Goal: Task Accomplishment & Management: Complete application form

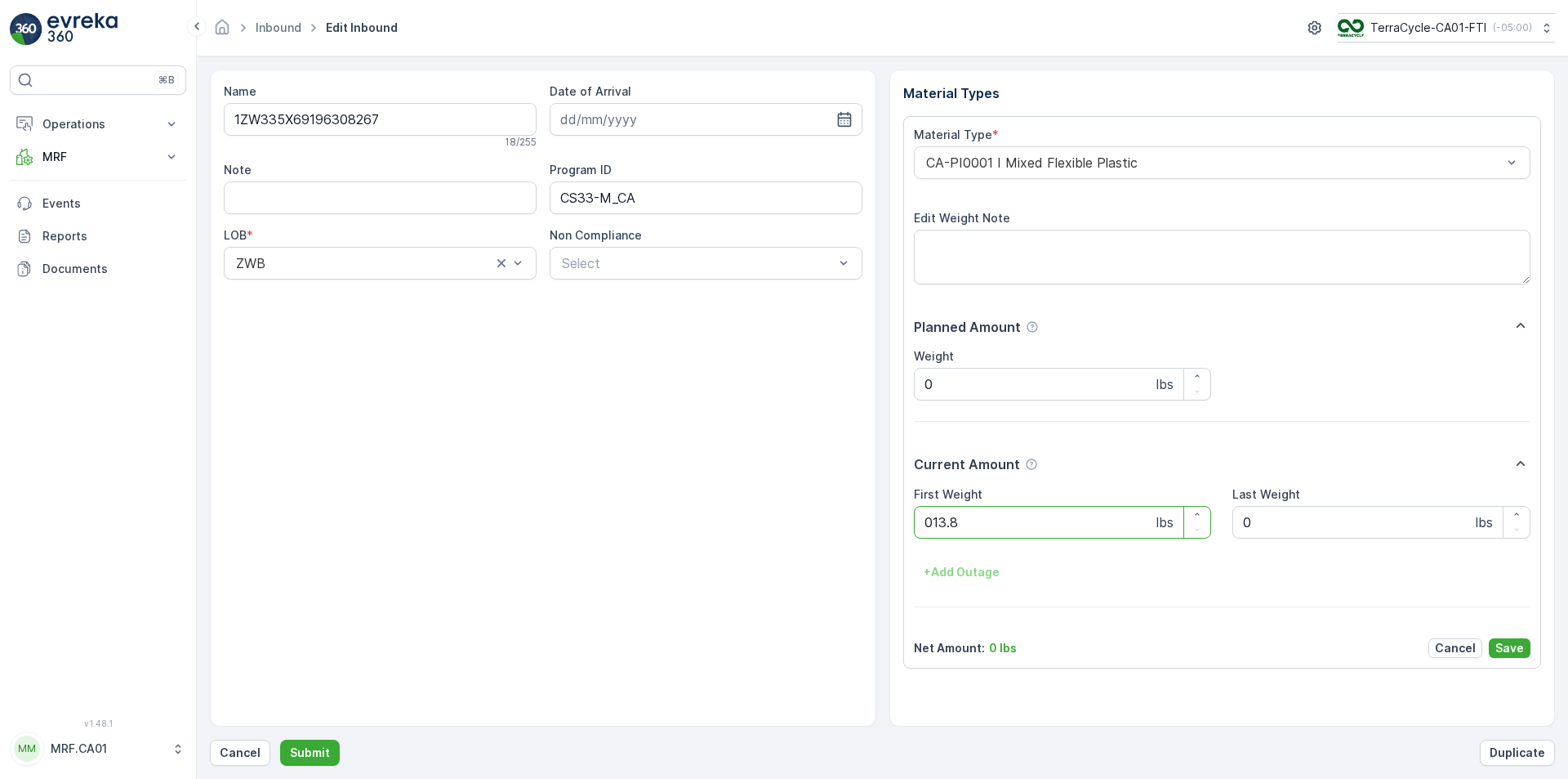
click at [280, 740] on button "Submit" at bounding box center [310, 753] width 60 height 26
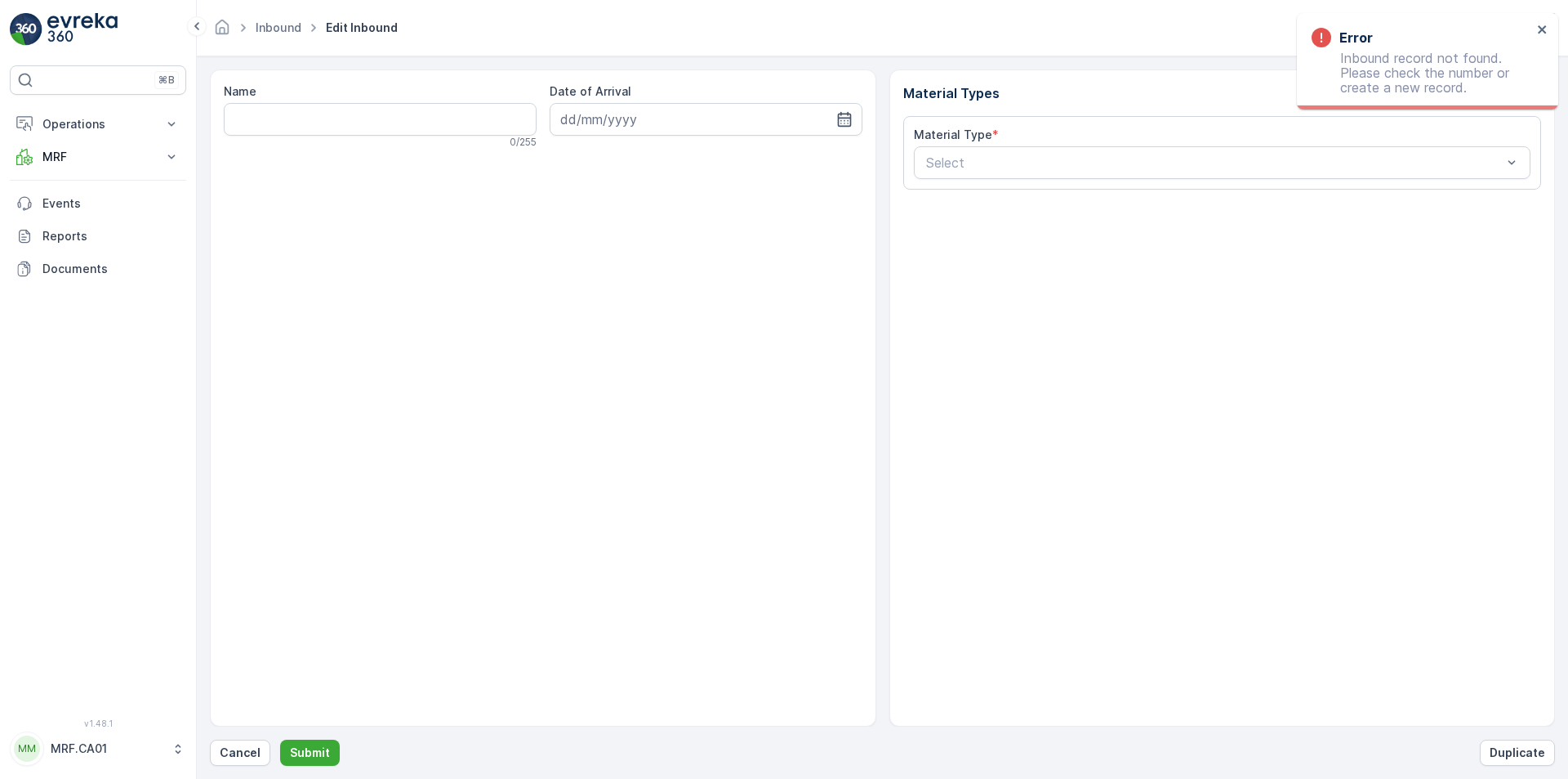
click at [249, 739] on div "Name 0 / 255 Date of Arrival Material Types Material Type * Select Cancel Submi…" at bounding box center [883, 418] width 1345 height 697
click at [245, 754] on p "Cancel" at bounding box center [240, 753] width 41 height 16
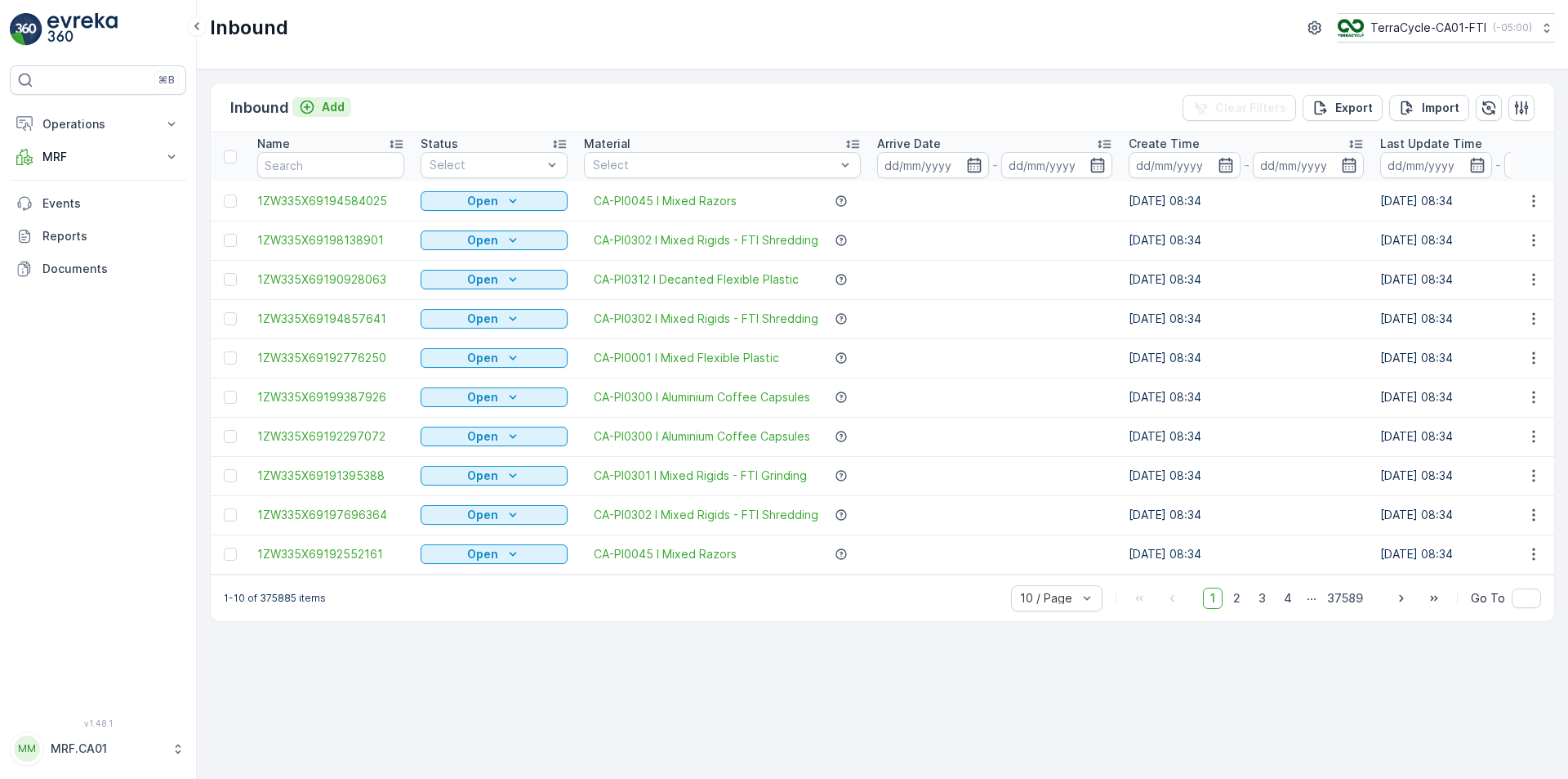
click at [332, 103] on p "Add" at bounding box center [332, 107] width 23 height 16
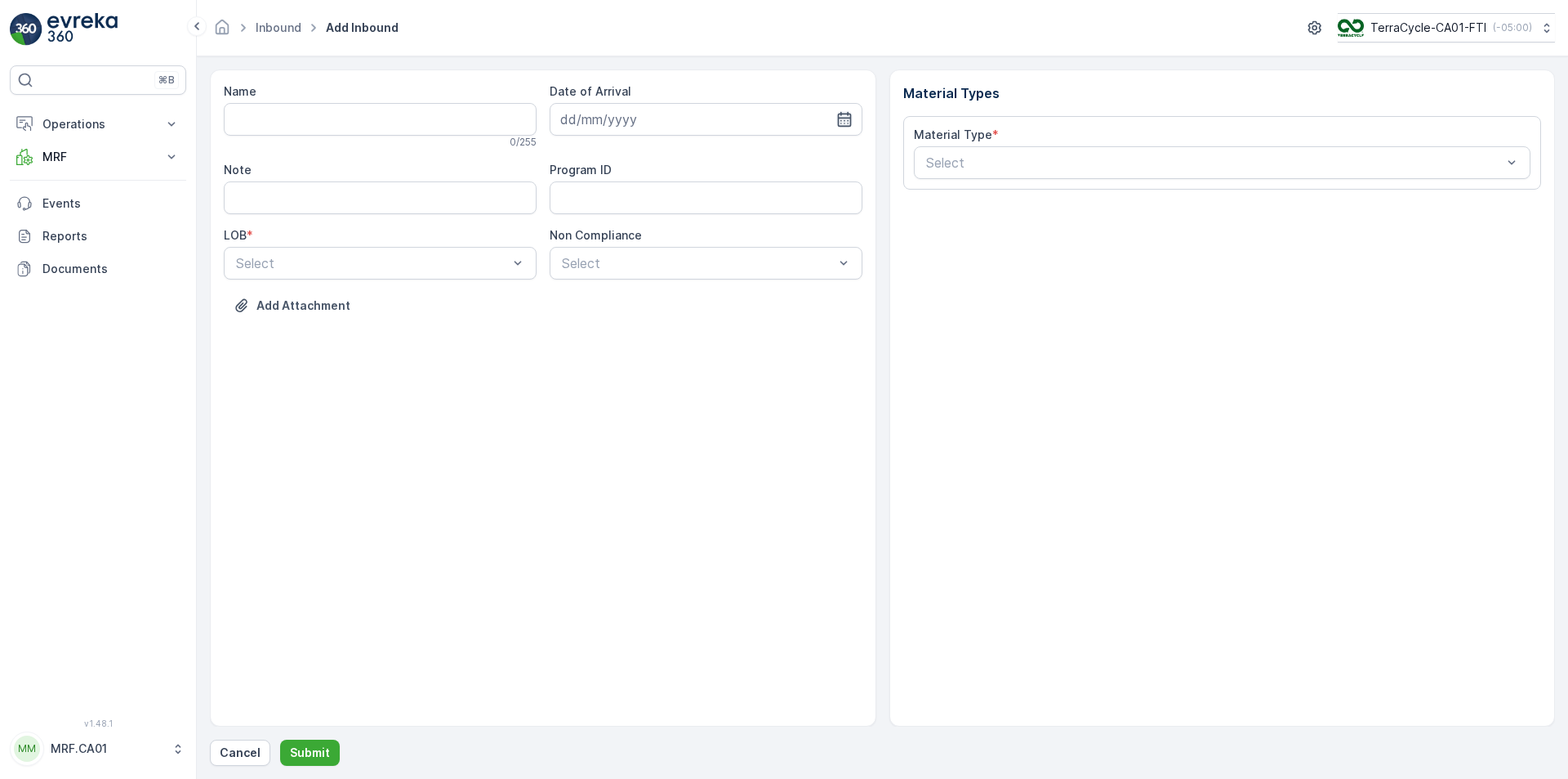
click at [848, 118] on icon "button" at bounding box center [845, 120] width 16 height 16
click at [697, 290] on div "14" at bounding box center [694, 288] width 26 height 26
type input "14.08.2025"
click at [503, 263] on div at bounding box center [372, 263] width 275 height 14
click at [456, 298] on div "NRP" at bounding box center [380, 303] width 293 height 14
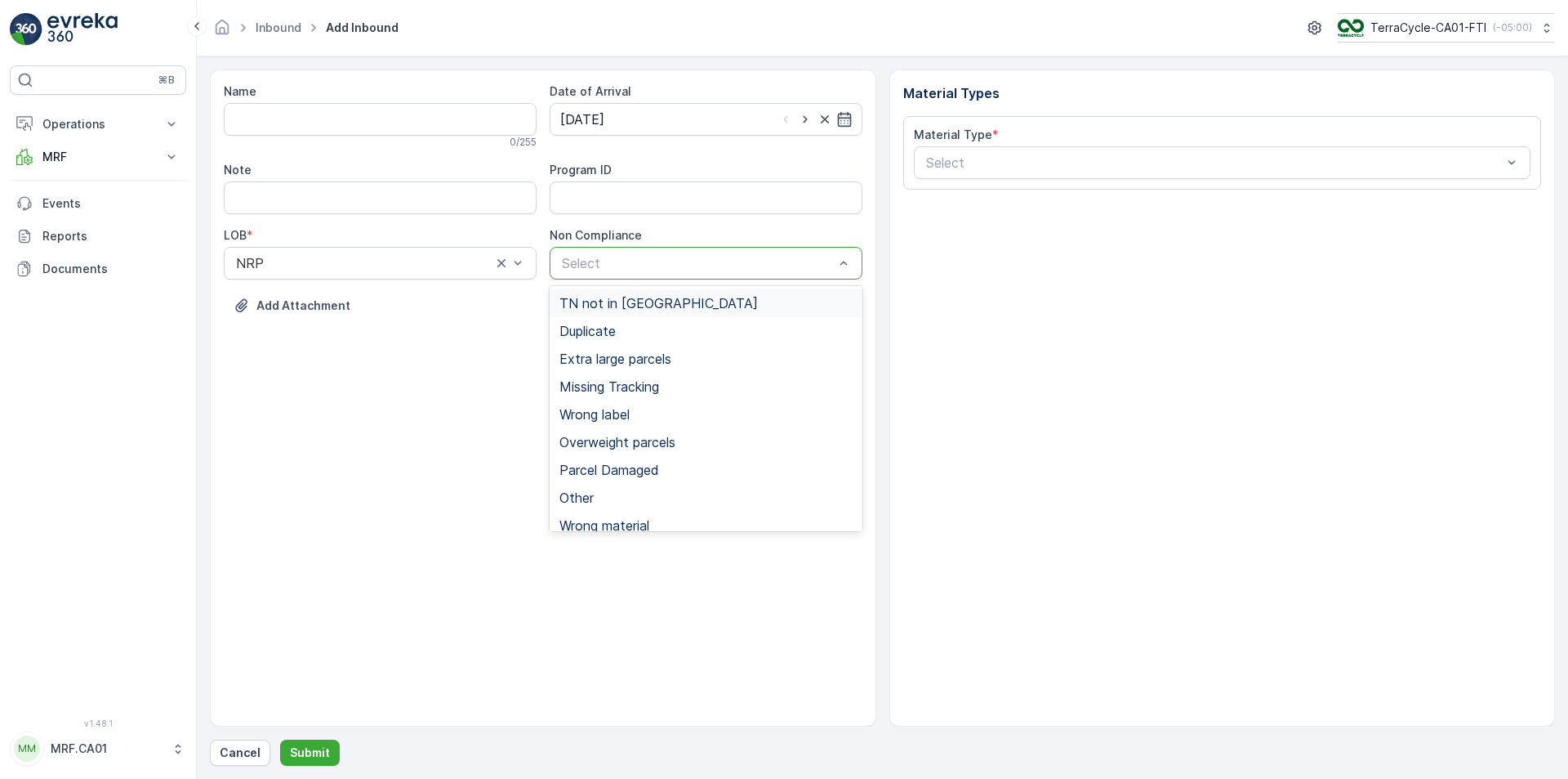
click at [665, 251] on div "Select" at bounding box center [706, 263] width 313 height 33
click at [664, 300] on div "TN not in Evreka" at bounding box center [706, 303] width 293 height 14
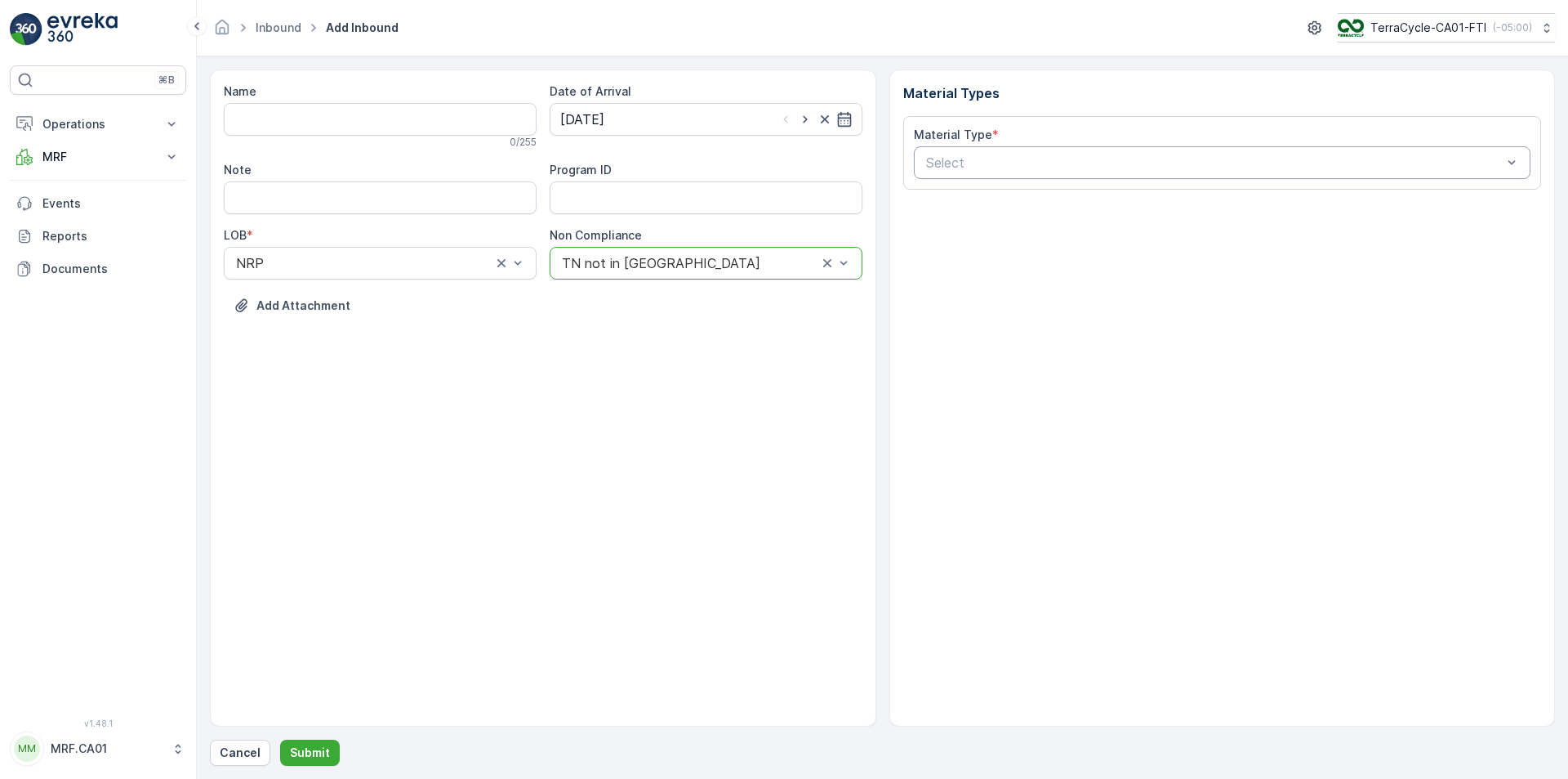
click at [999, 157] on div at bounding box center [1214, 162] width 580 height 14
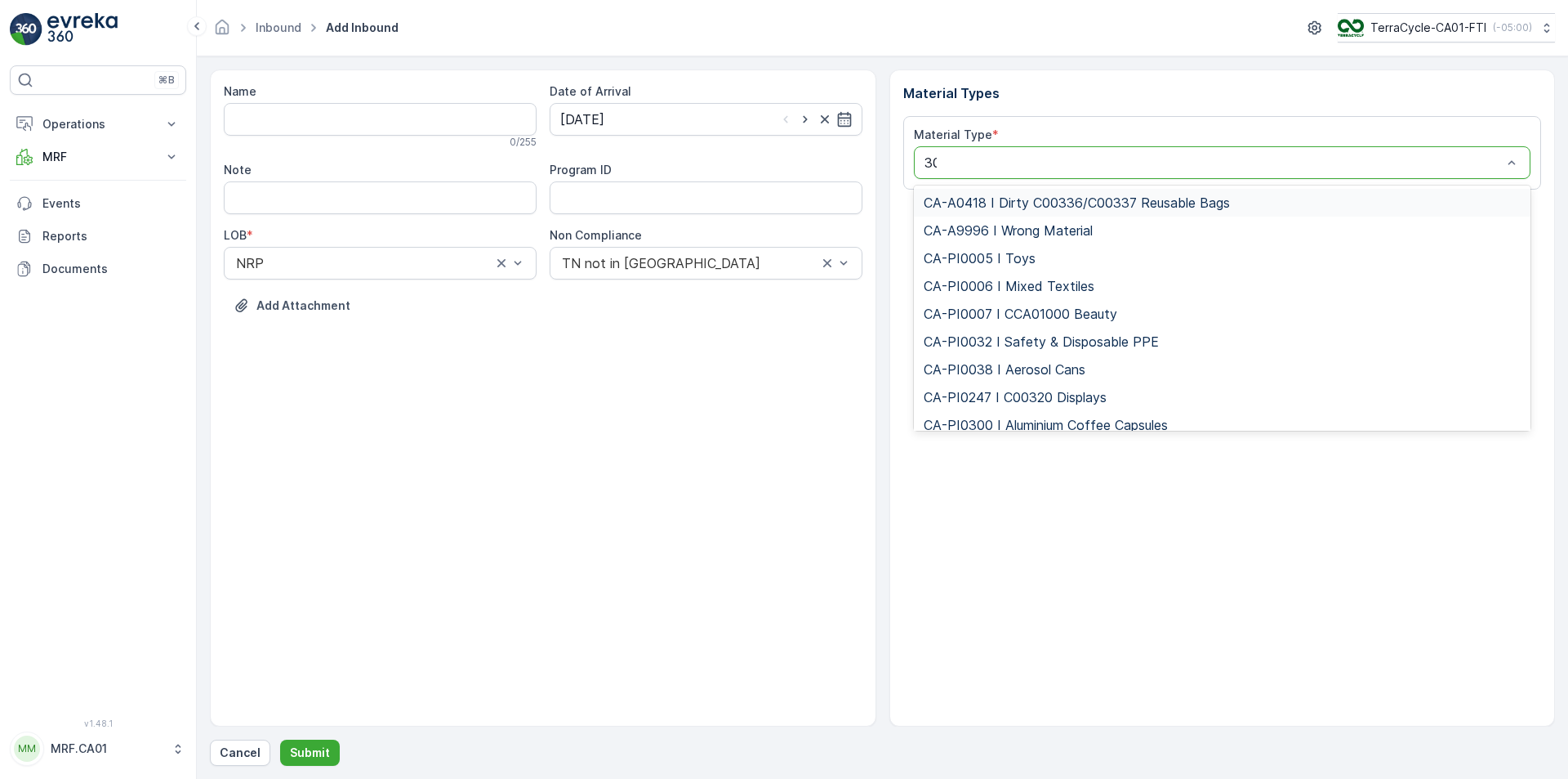
type input "300"
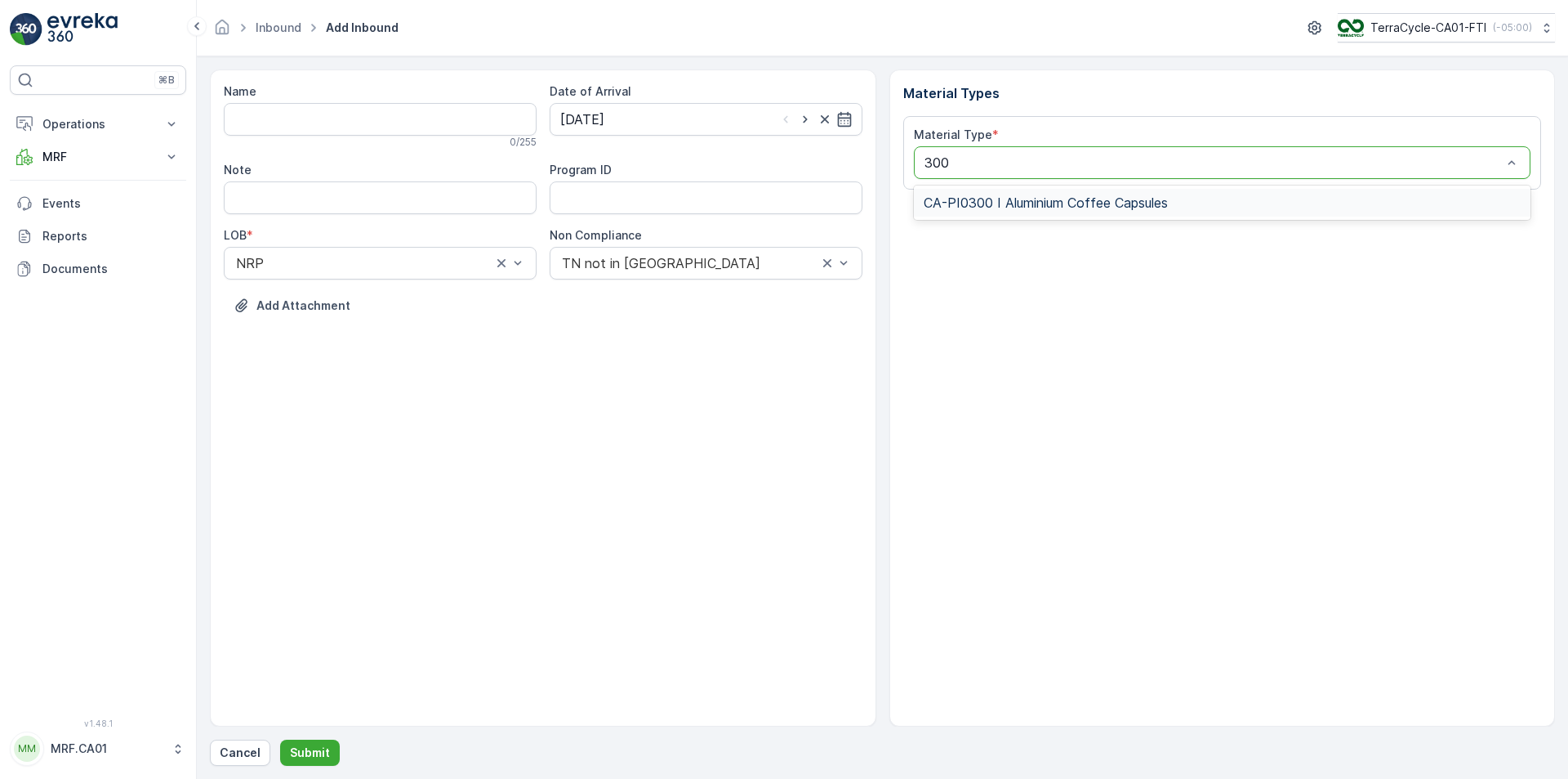
click at [1082, 203] on span "CA-PI0300 I Aluminium Coffee Capsules" at bounding box center [1046, 203] width 244 height 14
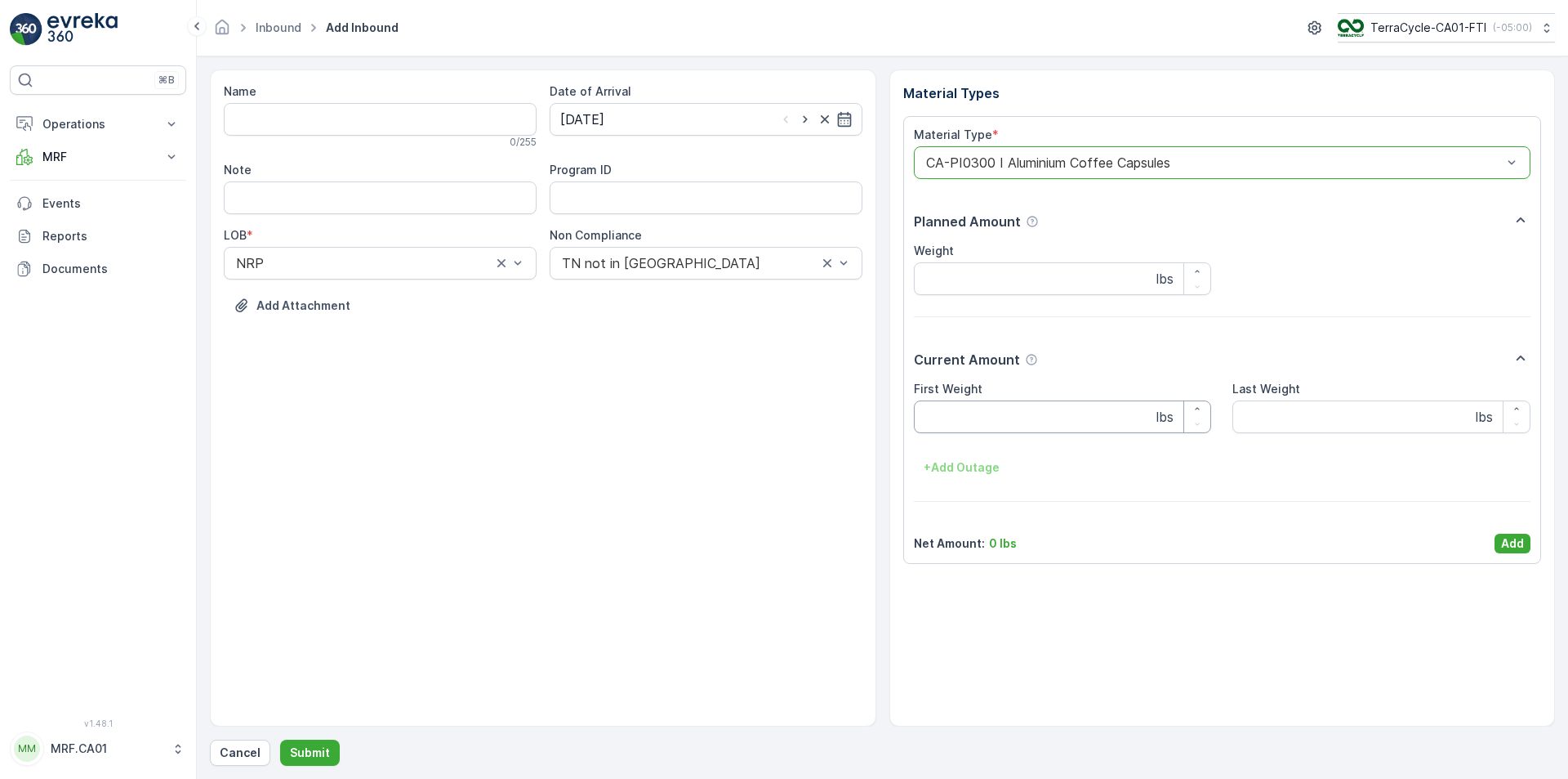
click at [1042, 403] on Weight "First Weight" at bounding box center [1063, 417] width 298 height 33
type Weight "51"
click at [1520, 540] on p "Add" at bounding box center [1512, 543] width 23 height 16
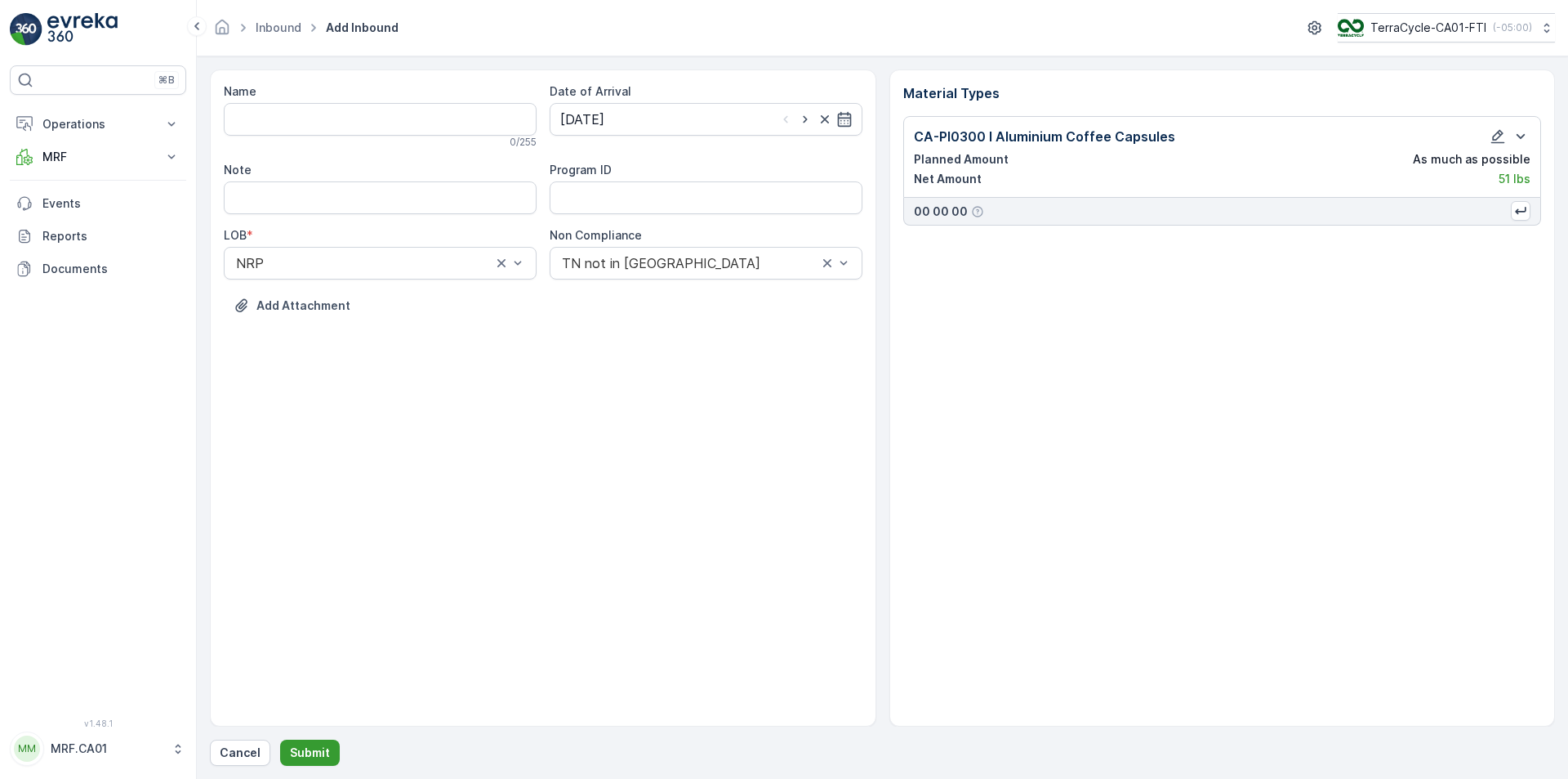
click at [313, 755] on p "Submit" at bounding box center [310, 753] width 40 height 16
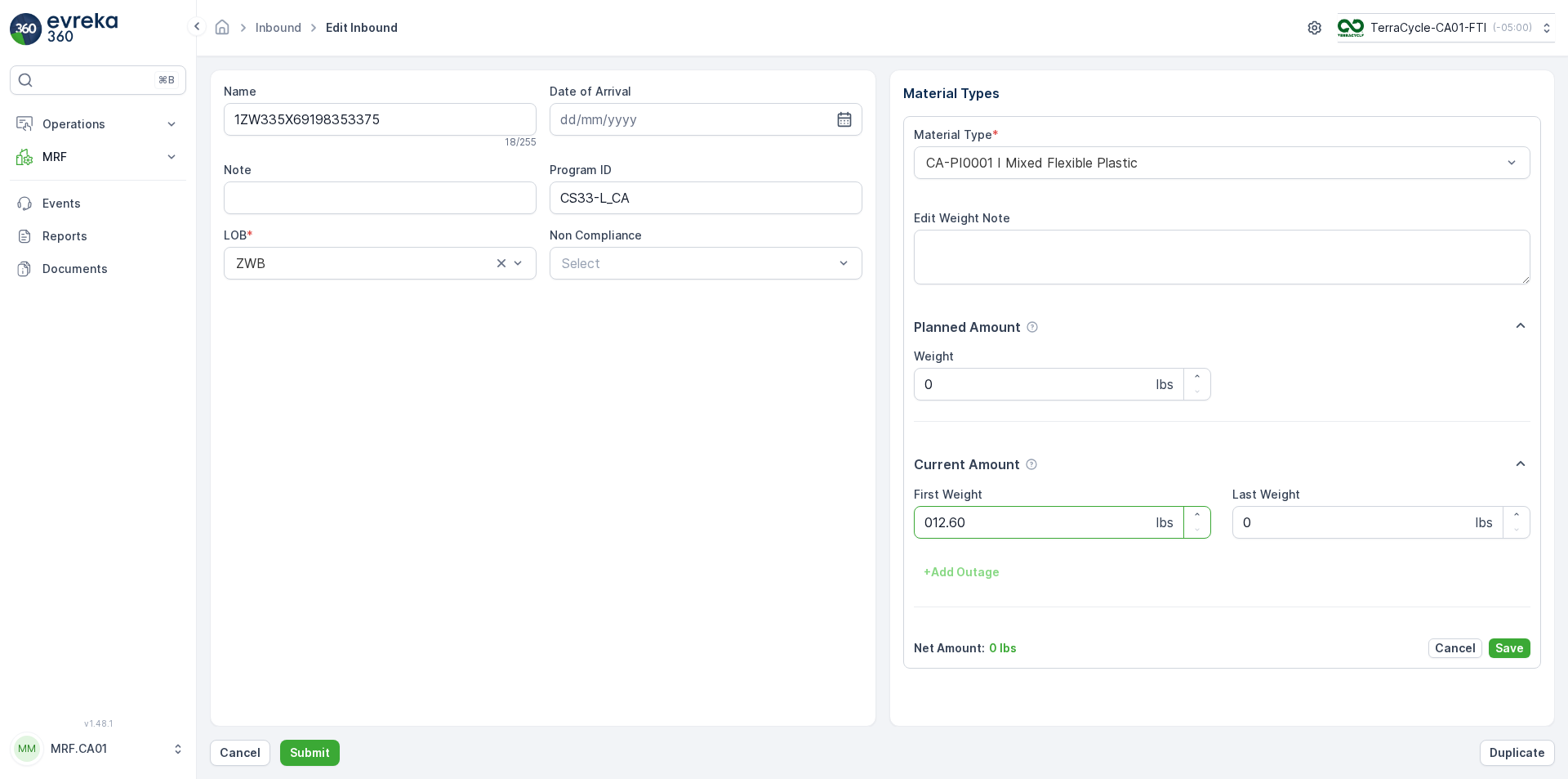
click at [280, 740] on button "Submit" at bounding box center [310, 753] width 60 height 26
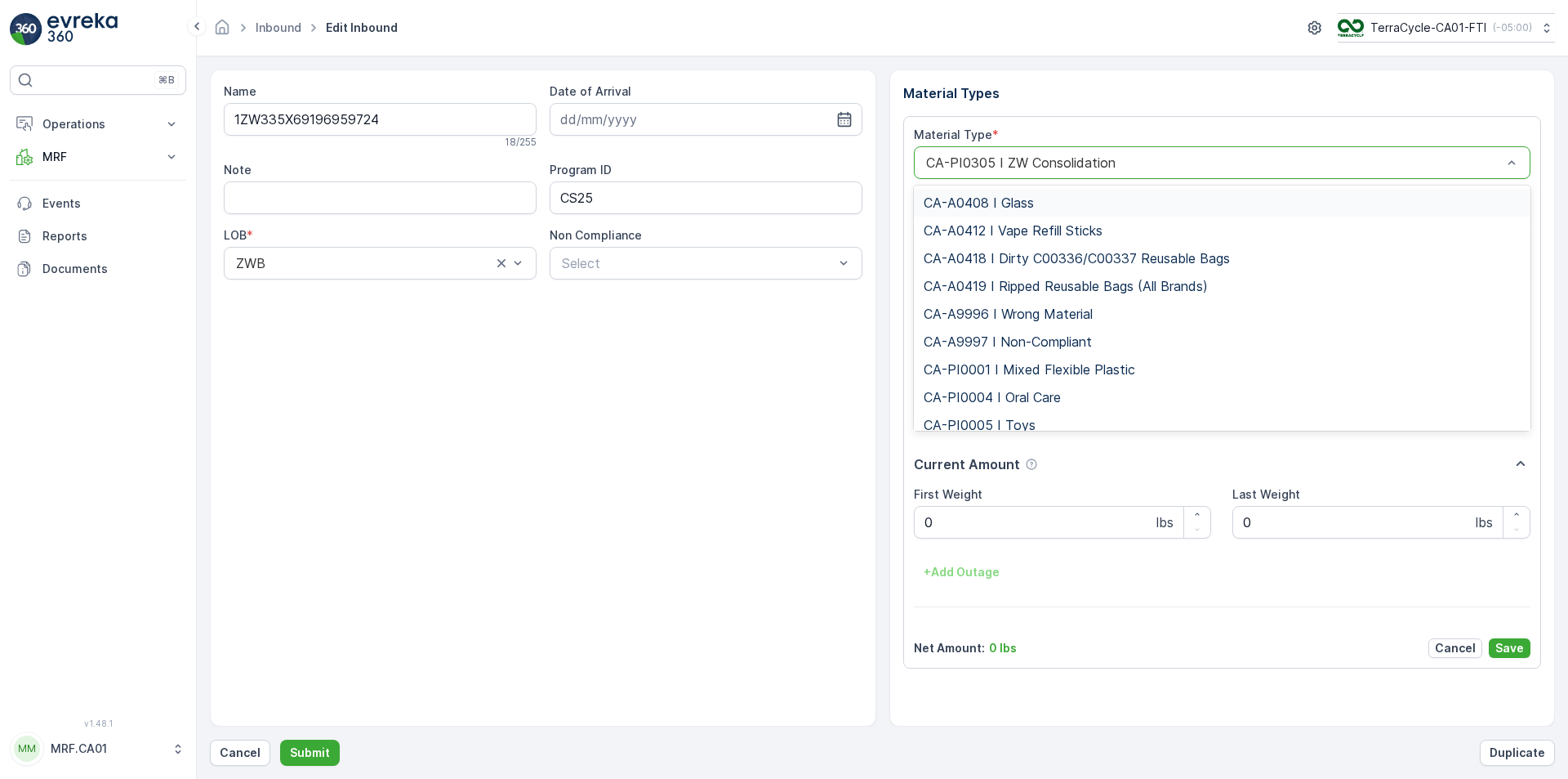
click at [1047, 173] on div "CA-PI0305 I ZW Consolidation" at bounding box center [1223, 162] width 617 height 33
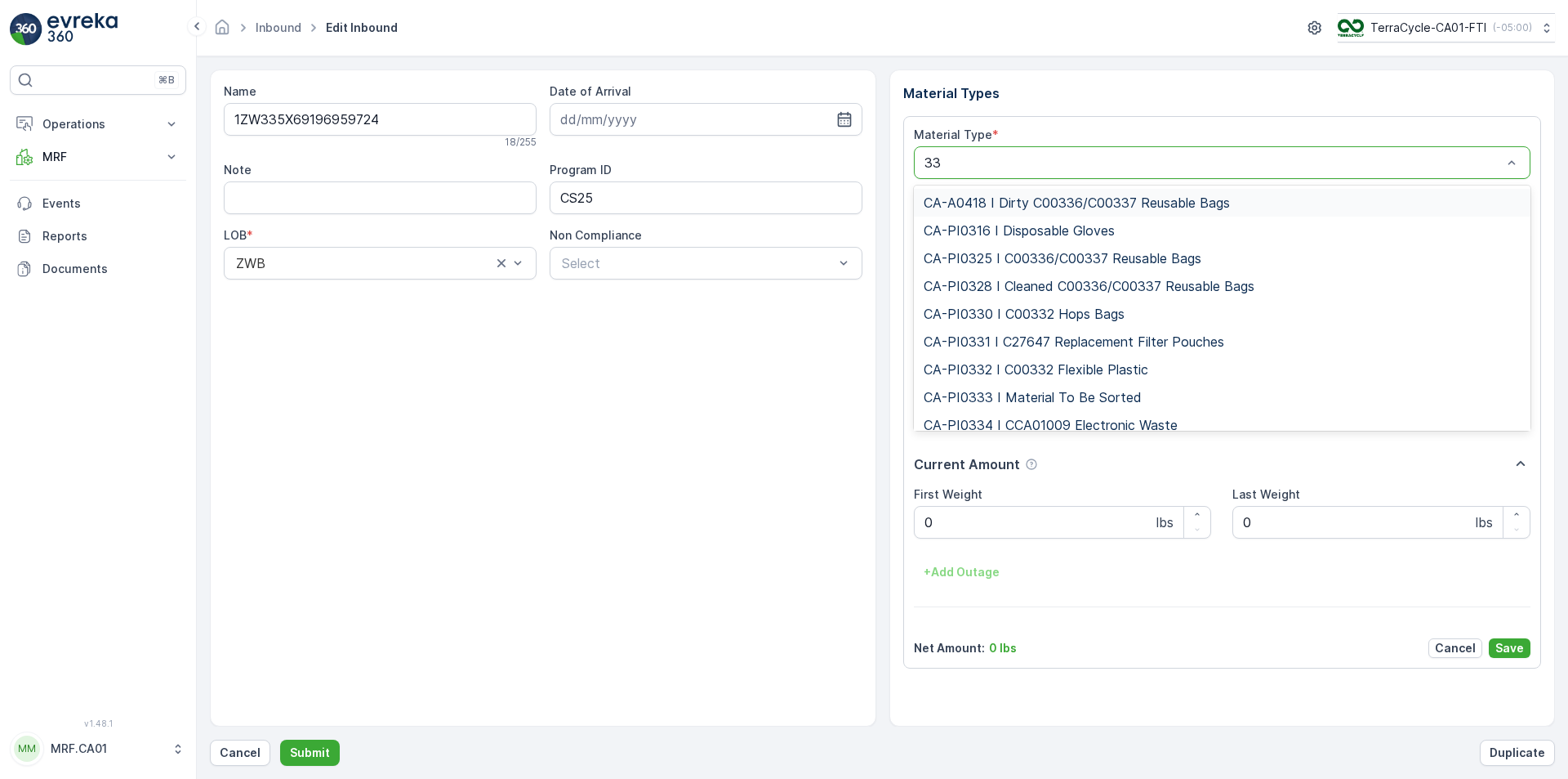
type input "333"
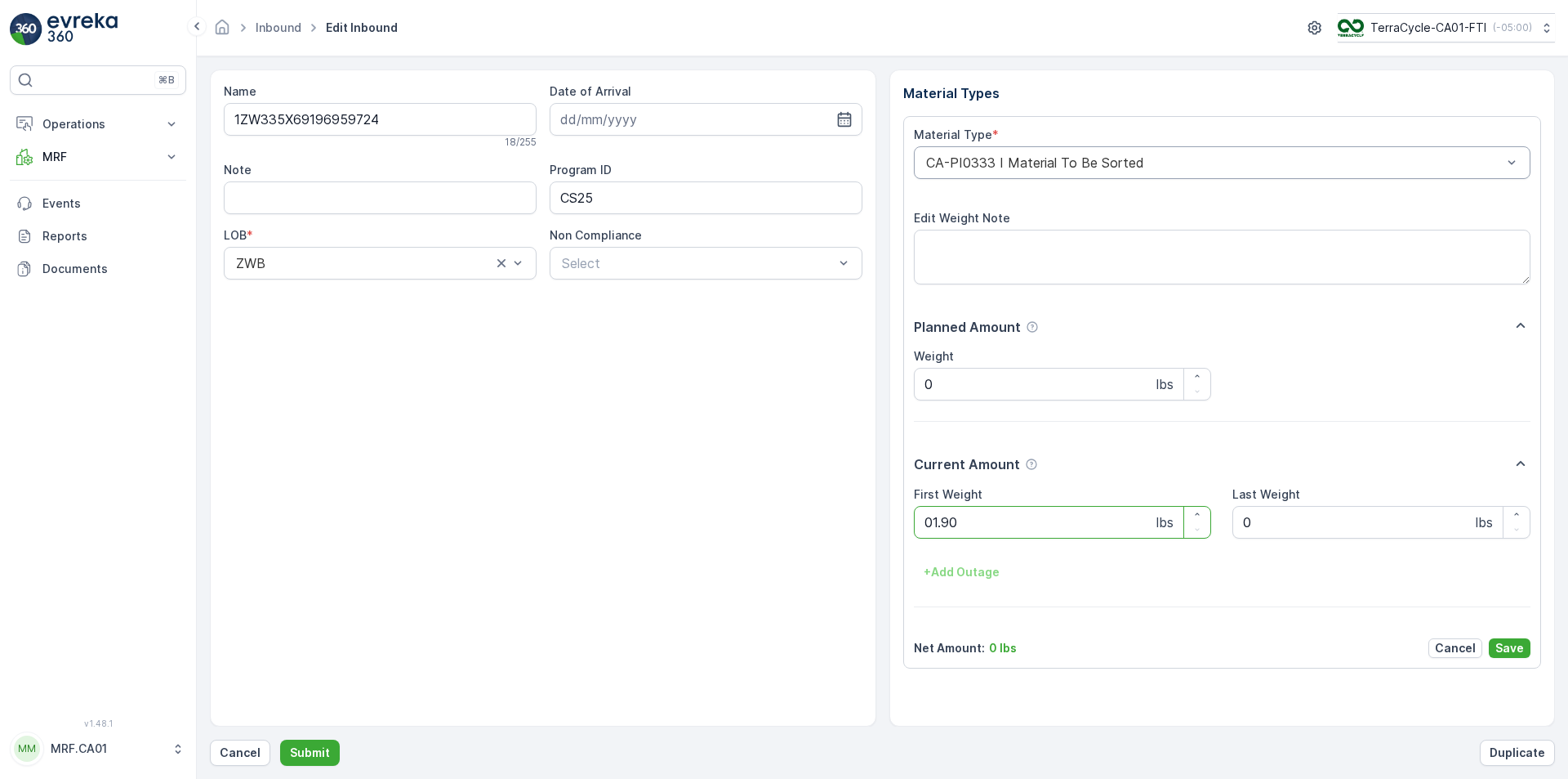
click at [280, 740] on button "Submit" at bounding box center [310, 753] width 60 height 26
click at [1047, 173] on div "CA-PI0305 I ZW Consolidation" at bounding box center [1223, 162] width 617 height 33
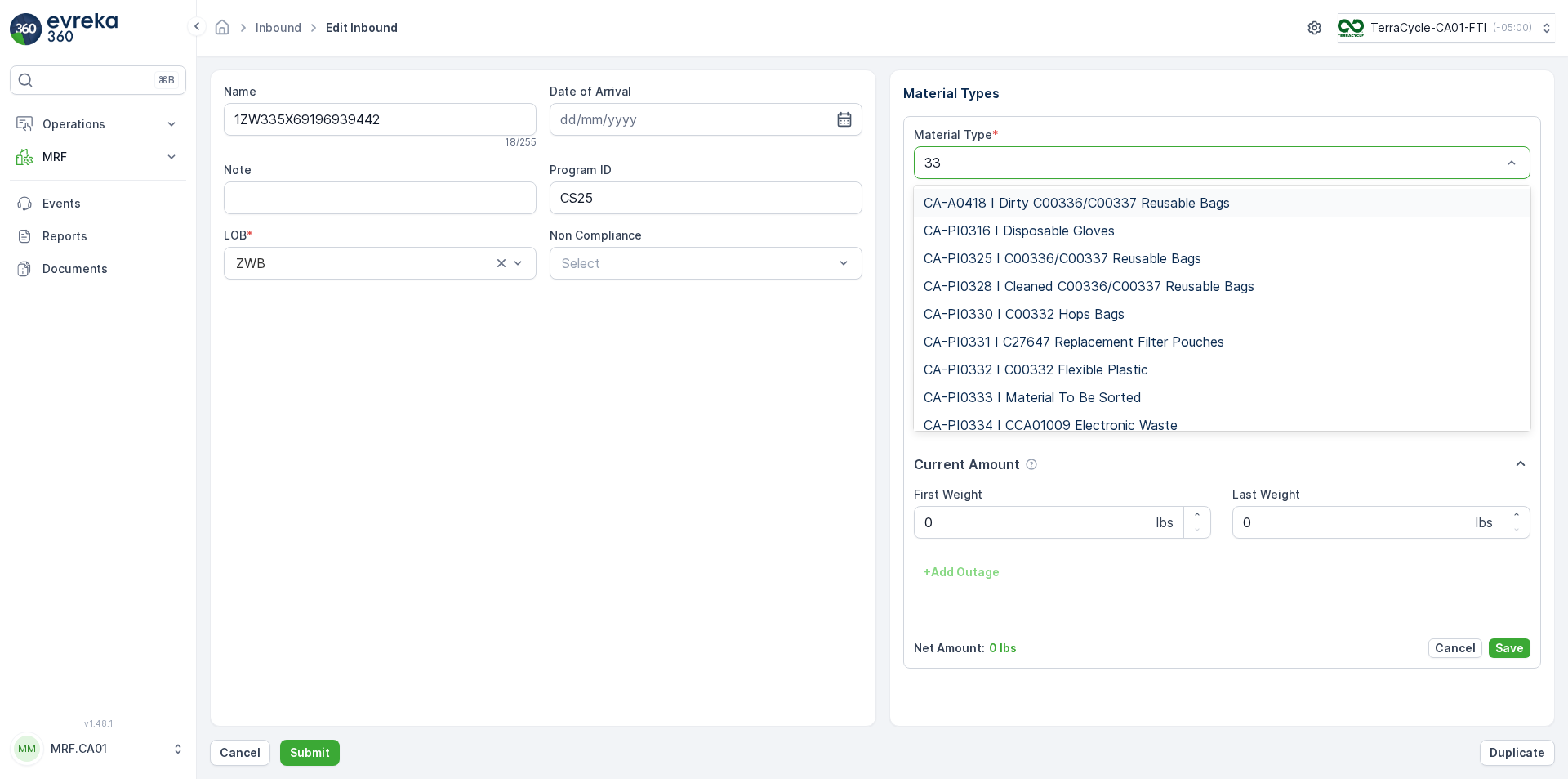
type input "333"
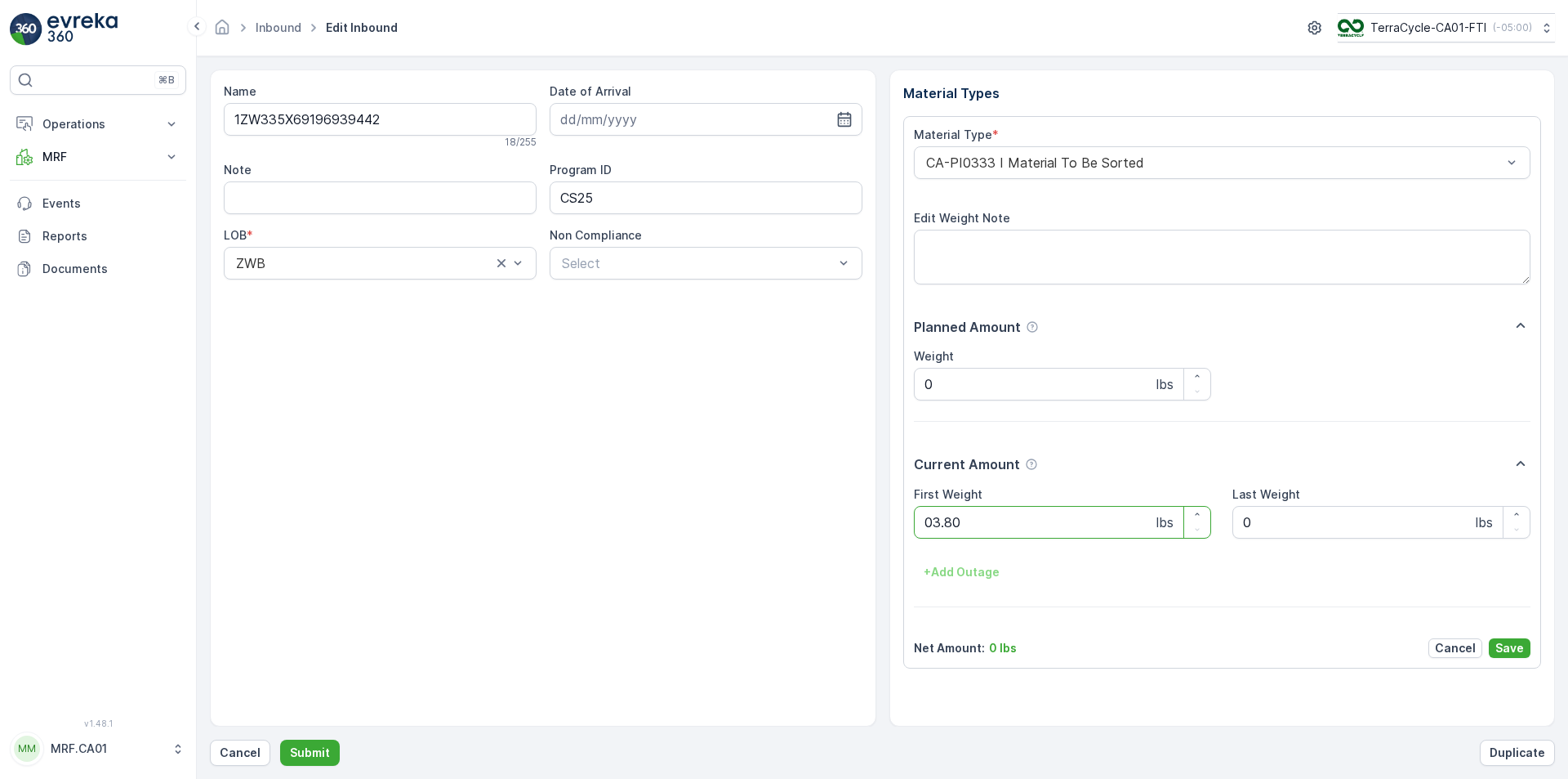
click at [280, 740] on button "Submit" at bounding box center [310, 753] width 60 height 26
click at [1047, 172] on div "CA-PI0004 I Oral Care" at bounding box center [1223, 162] width 617 height 33
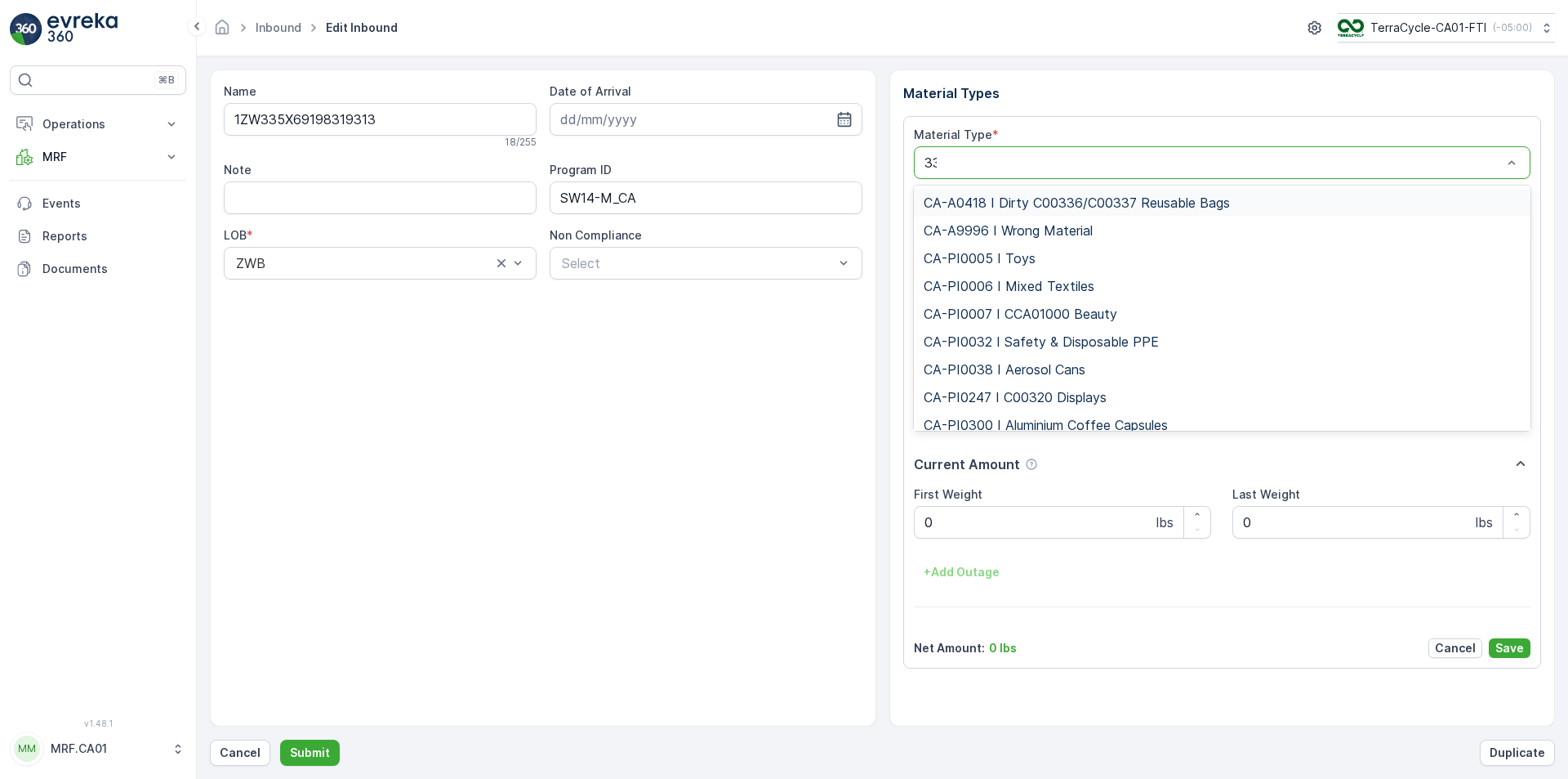
type input "333"
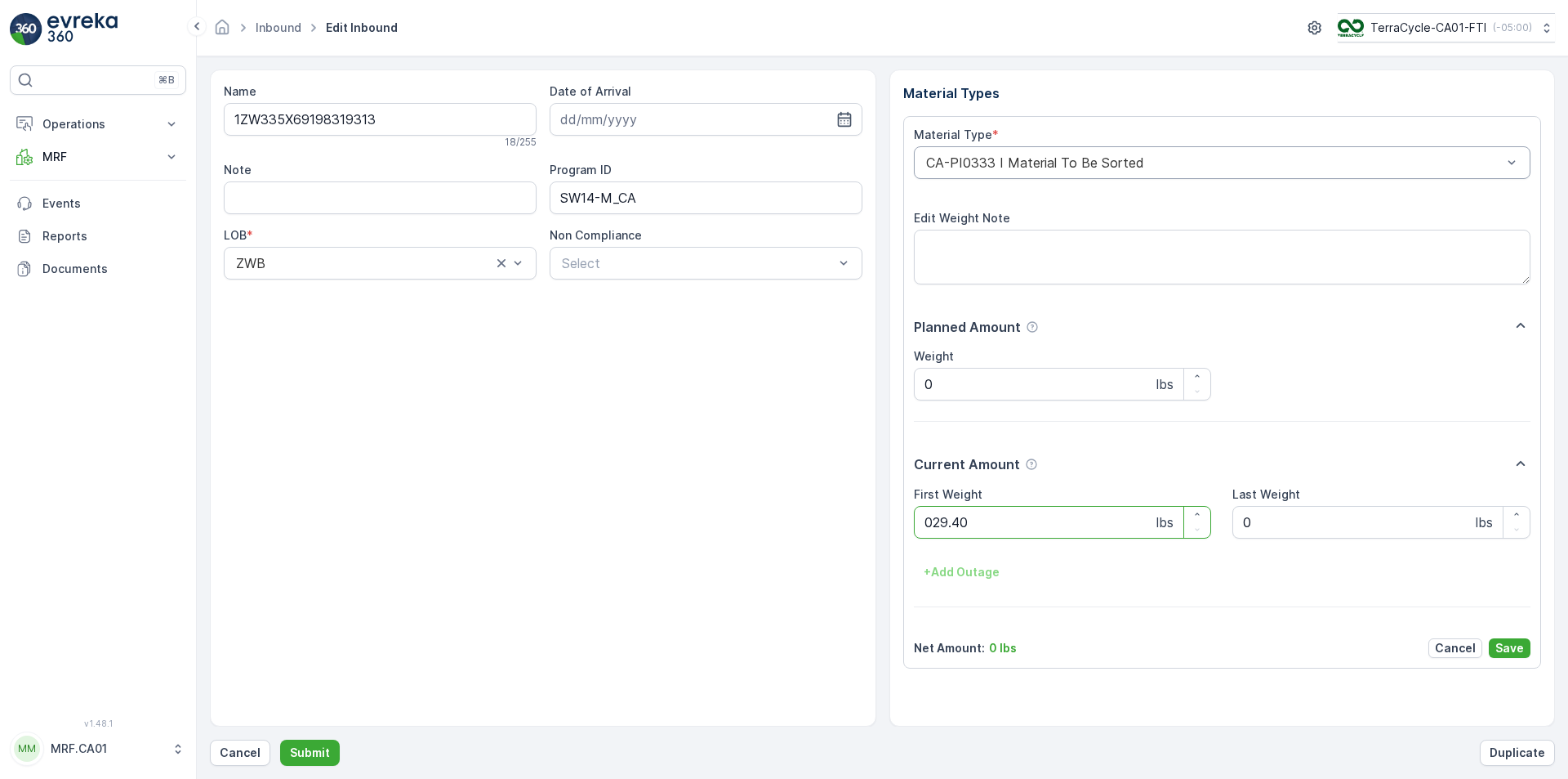
click at [280, 740] on button "Submit" at bounding box center [310, 753] width 60 height 26
type Weight "048"
click at [280, 740] on button "Submit" at bounding box center [310, 753] width 60 height 26
type Weight "073"
click at [280, 740] on button "Submit" at bounding box center [310, 753] width 60 height 26
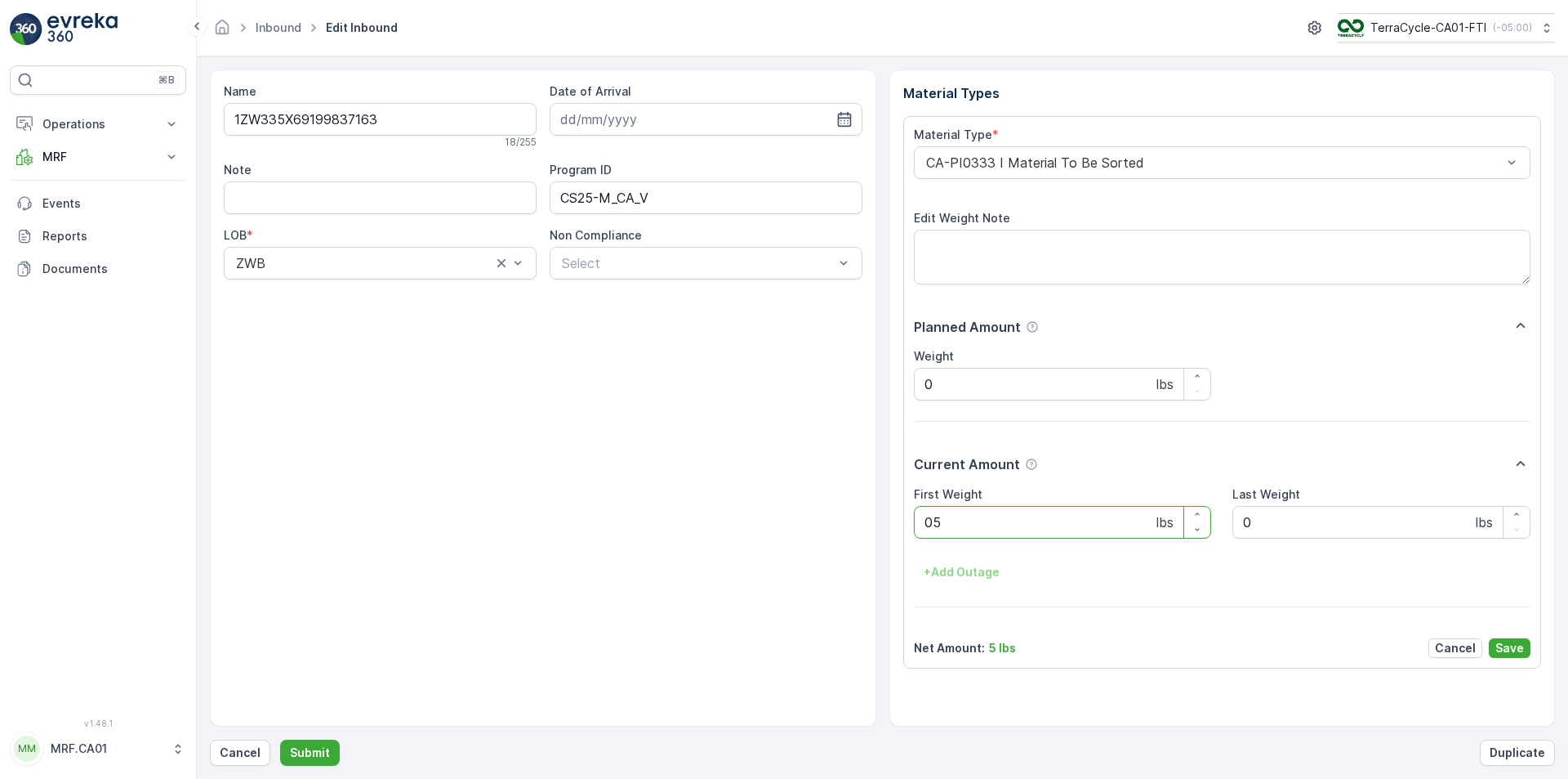
type Weight "055"
click at [280, 740] on button "Submit" at bounding box center [310, 753] width 60 height 26
type Weight "040"
click at [280, 740] on button "Submit" at bounding box center [310, 753] width 60 height 26
type Weight "029"
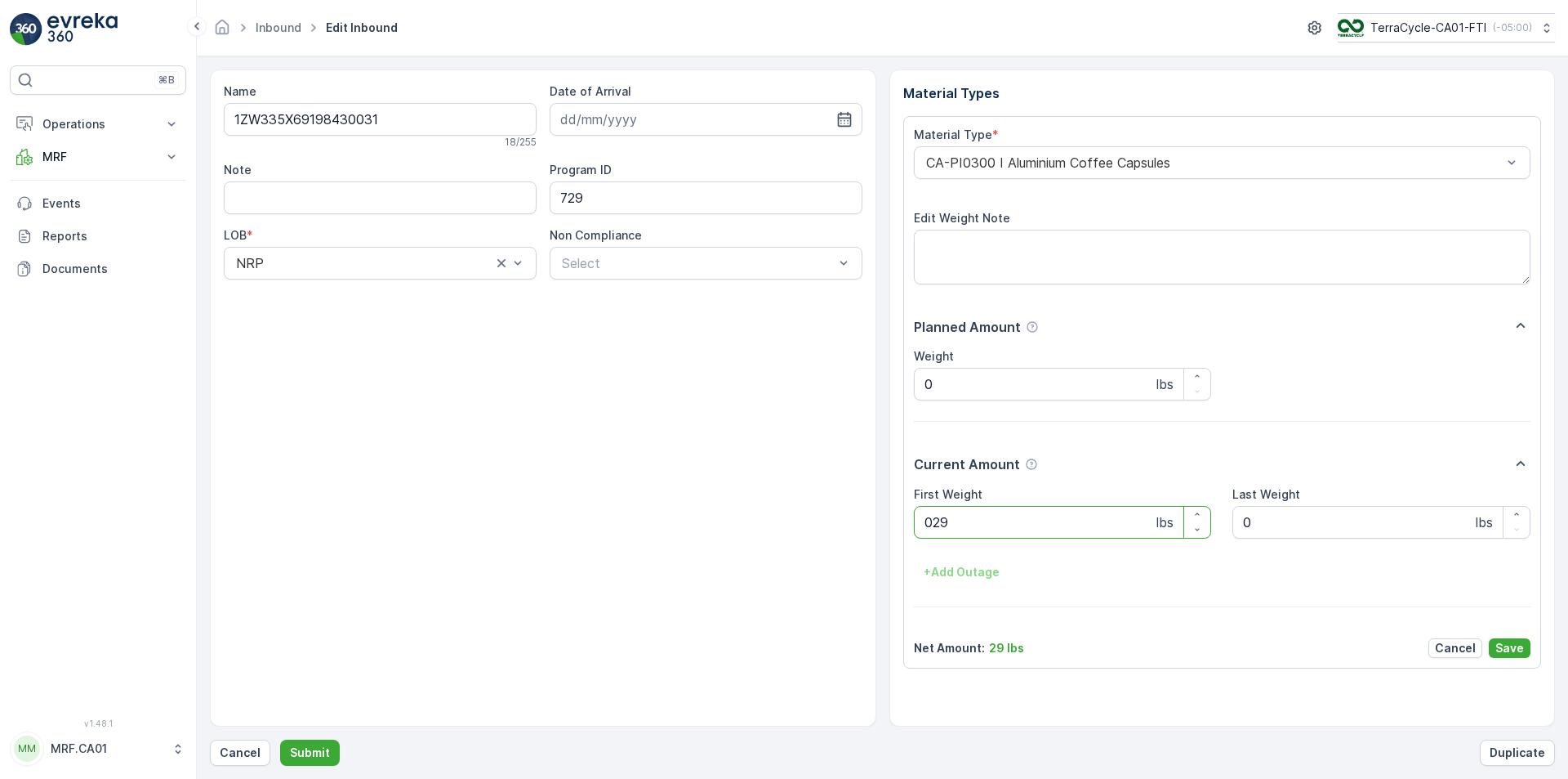
click at [280, 740] on button "Submit" at bounding box center [310, 753] width 60 height 26
type Weight "031"
click at [280, 740] on button "Submit" at bounding box center [310, 753] width 60 height 26
type Weight "037"
click at [280, 740] on button "Submit" at bounding box center [310, 753] width 60 height 26
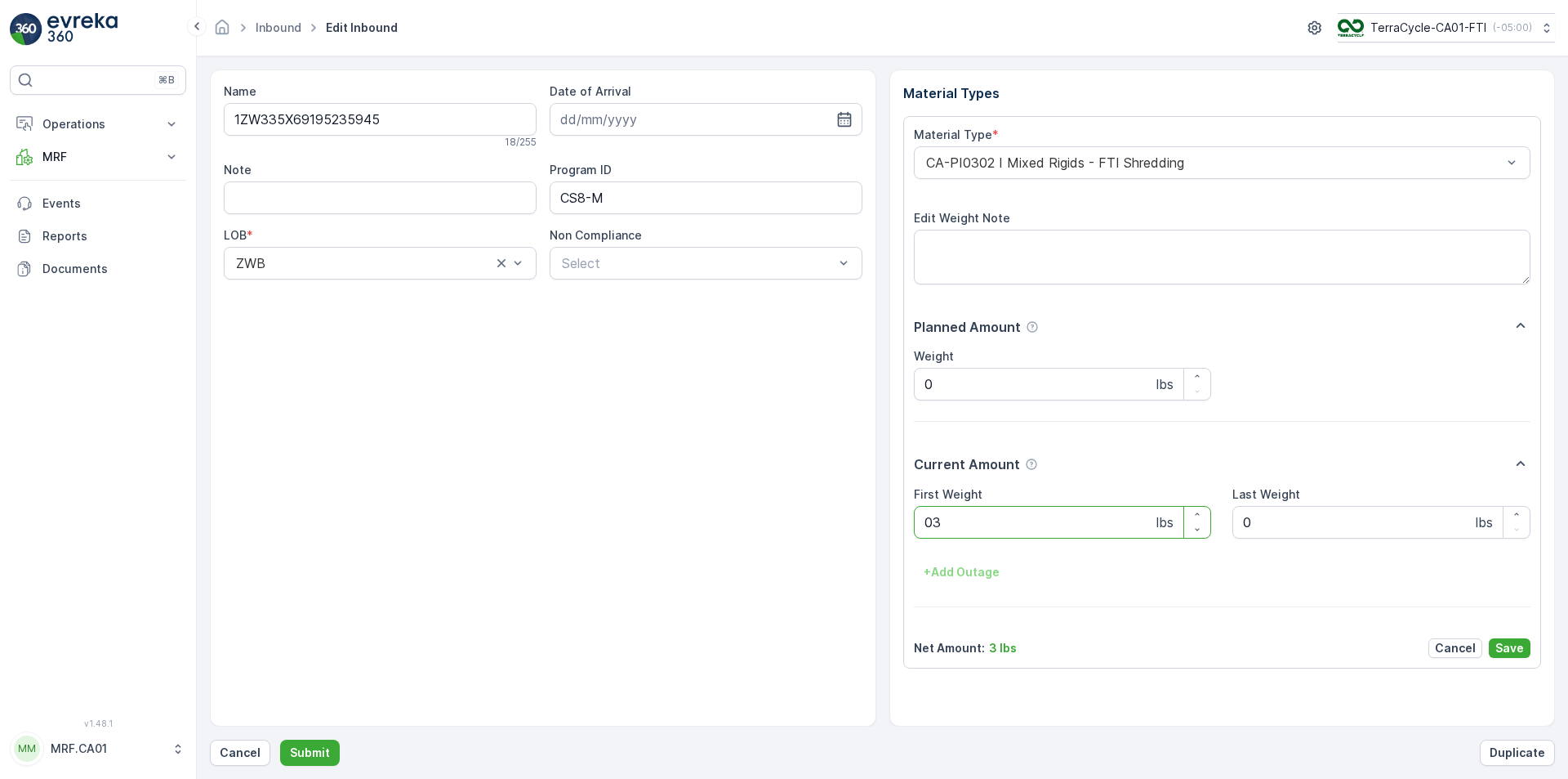
type Weight "036"
click at [280, 740] on button "Submit" at bounding box center [310, 753] width 60 height 26
type Weight "028"
click at [280, 740] on button "Submit" at bounding box center [310, 753] width 60 height 26
type Weight "031"
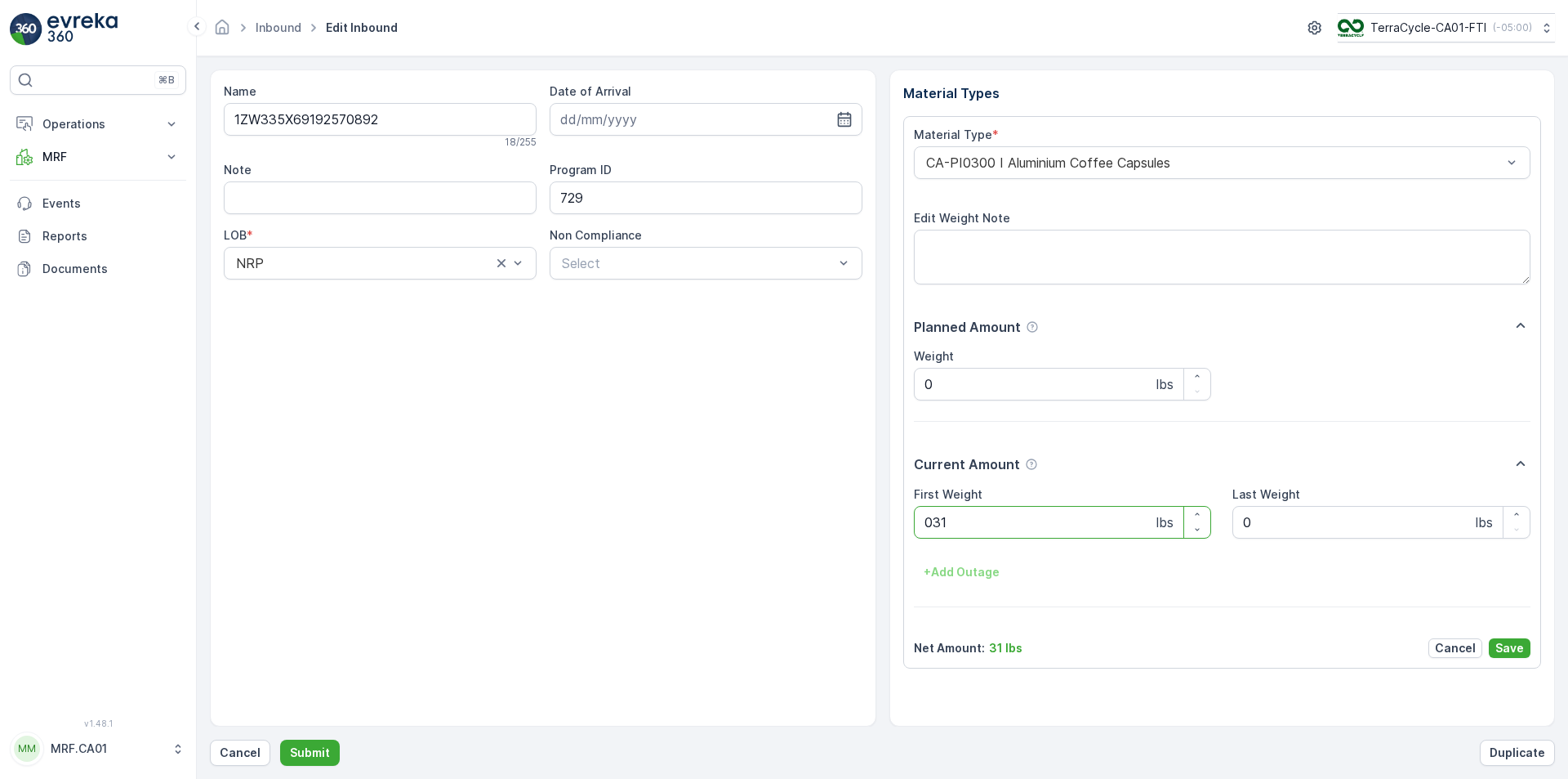
click at [280, 740] on button "Submit" at bounding box center [310, 753] width 60 height 26
